Goal: Transaction & Acquisition: Download file/media

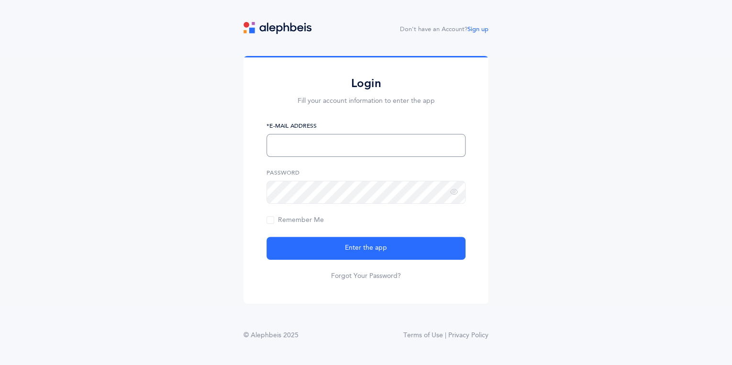
click at [290, 153] on input "text" at bounding box center [366, 145] width 199 height 23
type input "[EMAIL_ADDRESS][DOMAIN_NAME]"
click at [267, 237] on button "Enter the app" at bounding box center [366, 248] width 199 height 23
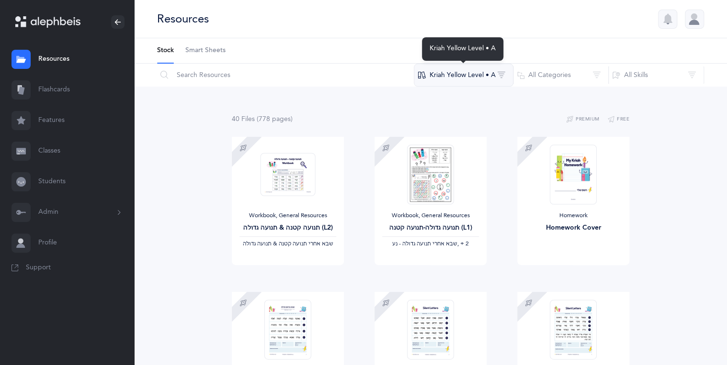
click at [500, 73] on button "Kriah Yellow Level • A" at bounding box center [464, 75] width 100 height 23
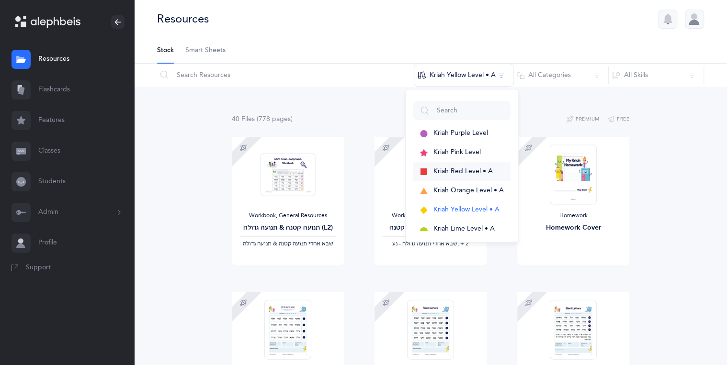
click at [474, 175] on button "Kriah Red Level • A" at bounding box center [461, 171] width 97 height 19
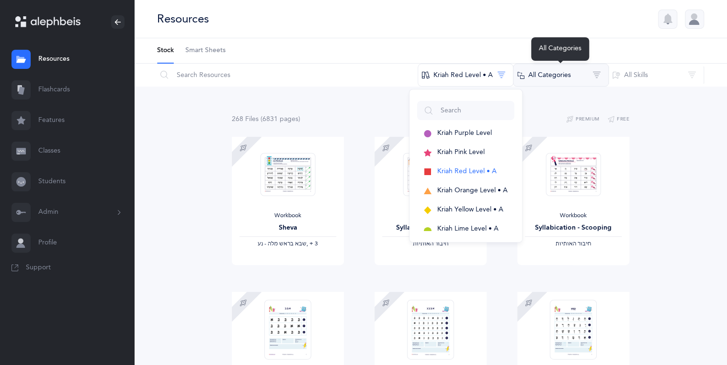
click at [597, 74] on button "All Categories" at bounding box center [561, 75] width 96 height 23
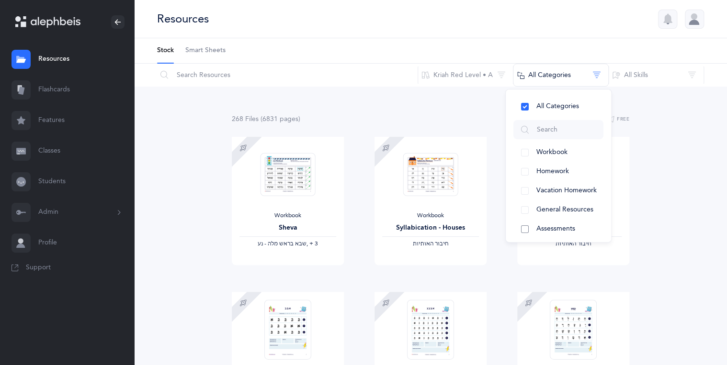
click at [525, 230] on button "Assessments" at bounding box center [558, 229] width 90 height 19
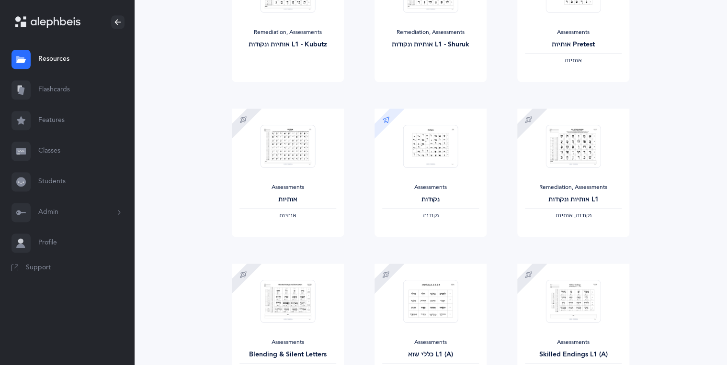
scroll to position [498, 0]
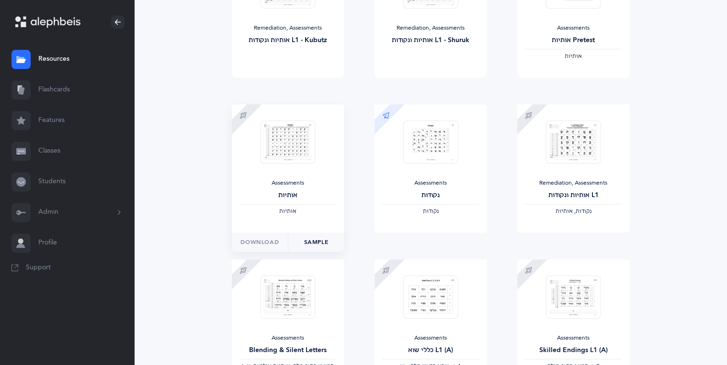
click at [321, 242] on link "Sample" at bounding box center [316, 242] width 56 height 19
click at [257, 241] on span "Download" at bounding box center [259, 242] width 38 height 9
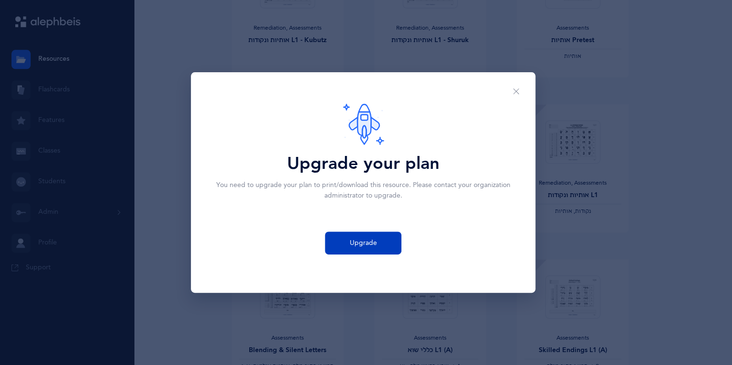
click at [360, 243] on span "Upgrade" at bounding box center [363, 243] width 27 height 10
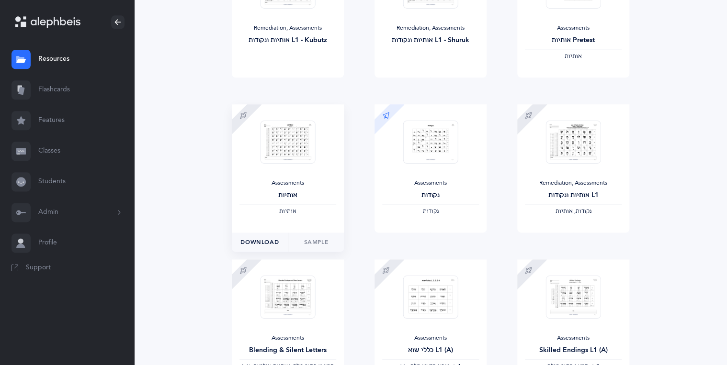
click at [260, 243] on span "Download" at bounding box center [259, 242] width 38 height 9
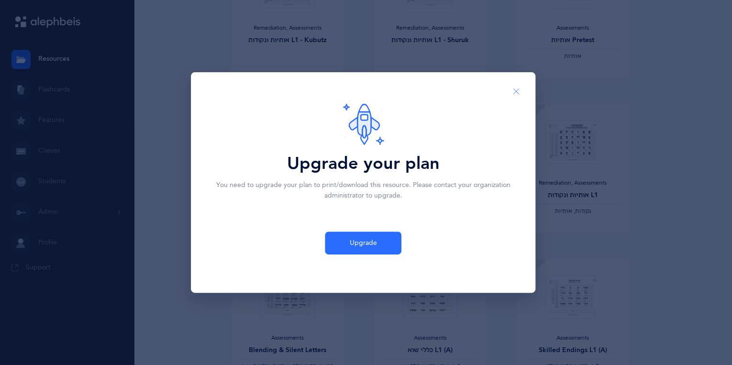
click at [517, 91] on icon "Close" at bounding box center [517, 92] width 8 height 9
